Goal: Information Seeking & Learning: Learn about a topic

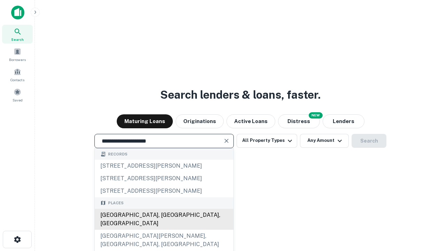
click at [164, 230] on div "Santa Monica, CA, USA" at bounding box center [164, 219] width 139 height 21
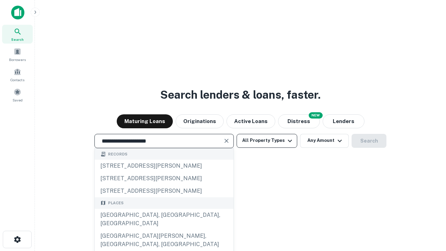
type input "**********"
click at [267, 140] on button "All Property Types" at bounding box center [267, 141] width 61 height 14
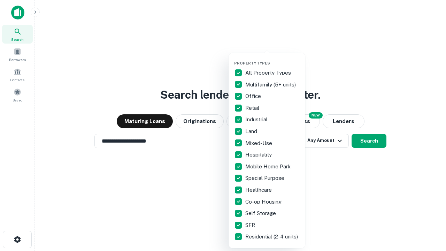
click at [272, 59] on button "button" at bounding box center [272, 59] width 77 height 0
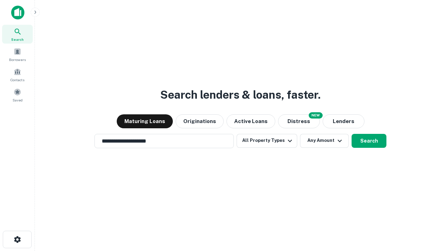
scroll to position [11, 0]
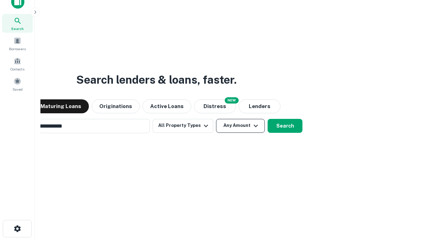
click at [216, 119] on button "Any Amount" at bounding box center [240, 126] width 49 height 14
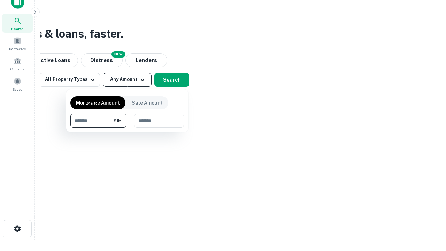
scroll to position [11, 0]
type input "*******"
click at [127, 128] on button "button" at bounding box center [127, 128] width 114 height 0
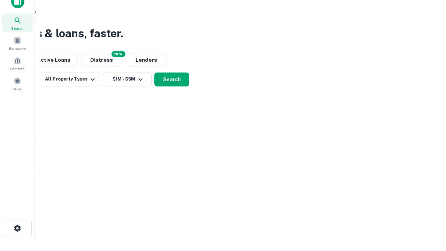
scroll to position [11, 0]
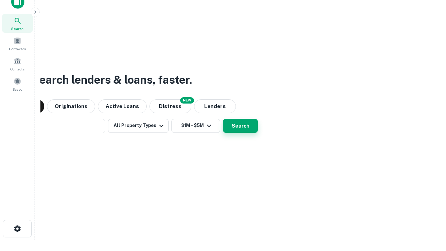
click at [223, 119] on button "Search" at bounding box center [240, 126] width 35 height 14
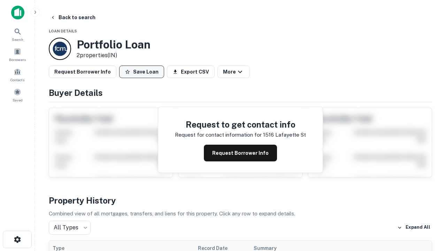
click at [141, 72] on button "Save Loan" at bounding box center [141, 72] width 45 height 13
click at [143, 72] on button "Save Loan" at bounding box center [141, 72] width 45 height 13
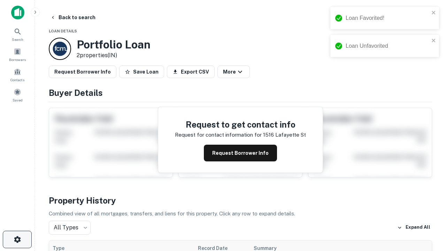
click at [17, 239] on icon "button" at bounding box center [17, 239] width 8 height 8
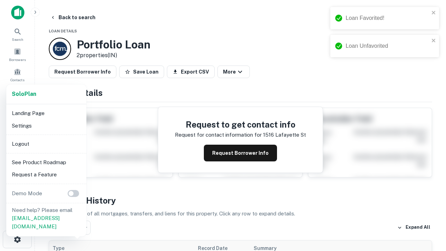
click at [46, 144] on li "Logout" at bounding box center [46, 144] width 75 height 13
